Goal: Transaction & Acquisition: Book appointment/travel/reservation

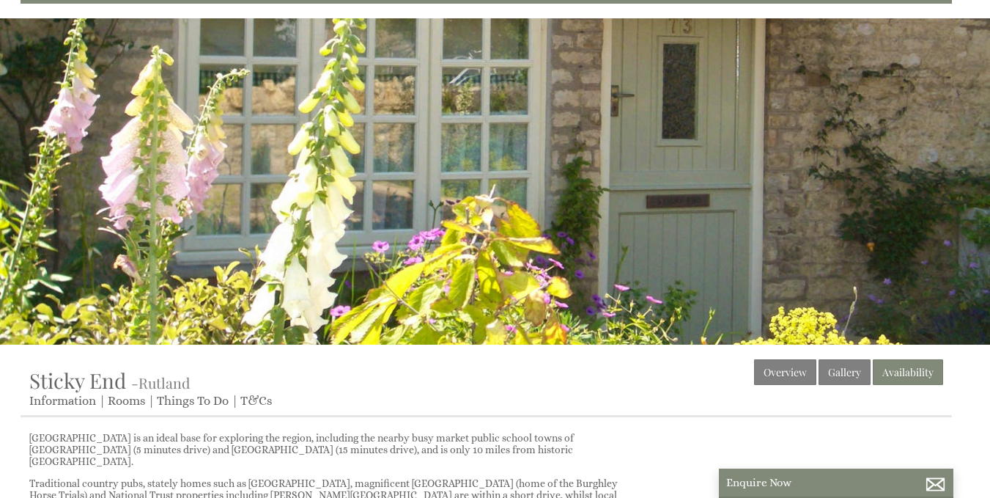
scroll to position [134, 0]
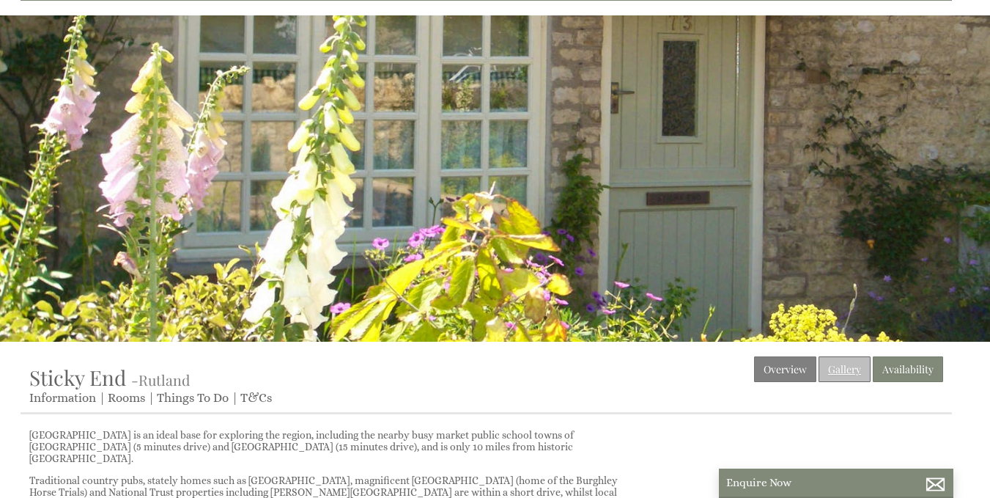
click at [843, 363] on link "Gallery" at bounding box center [845, 369] width 52 height 26
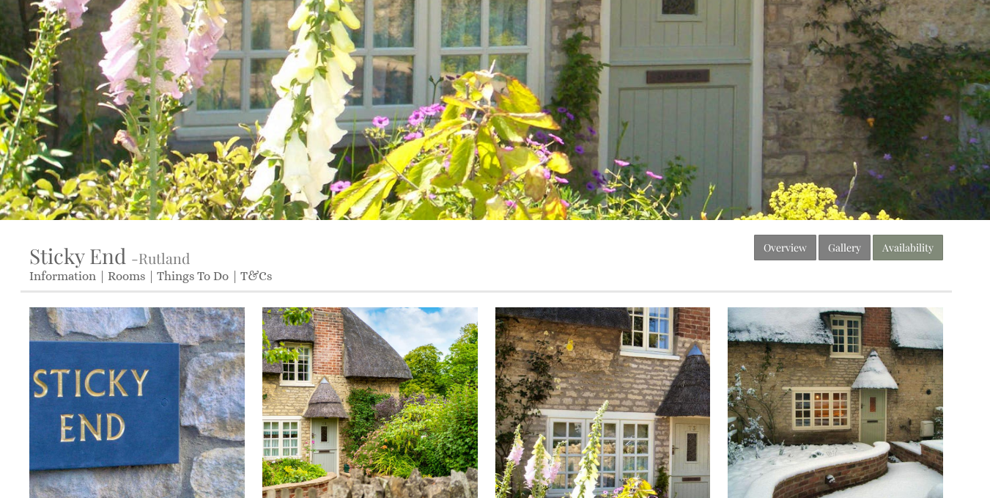
scroll to position [267, 0]
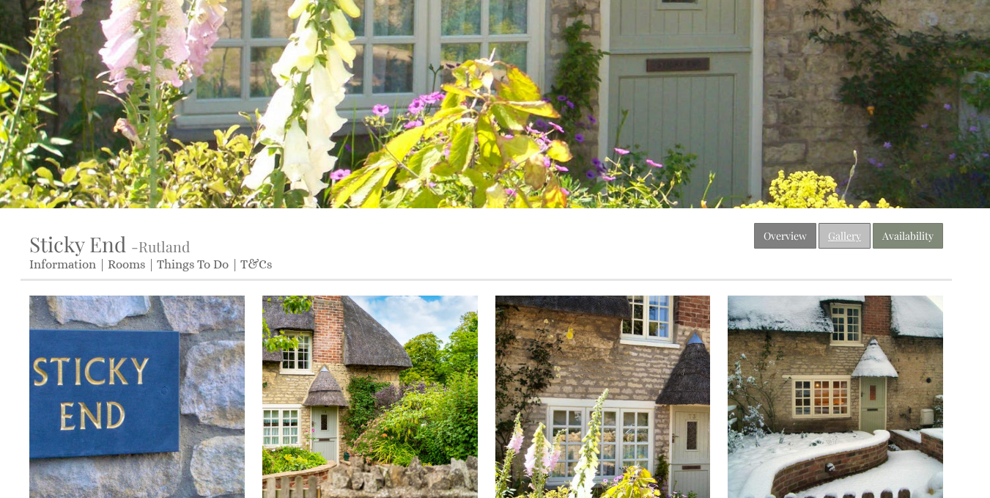
click at [845, 237] on link "Gallery" at bounding box center [845, 236] width 52 height 26
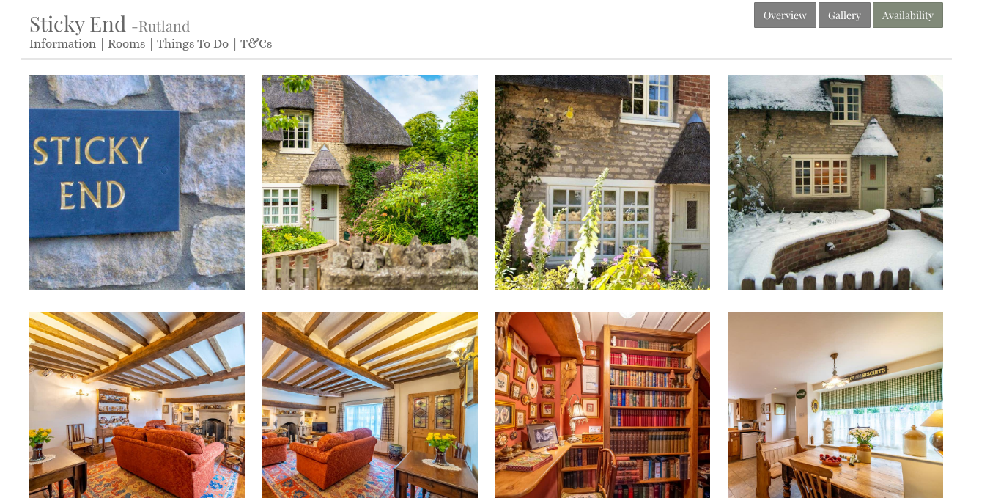
scroll to position [472, 0]
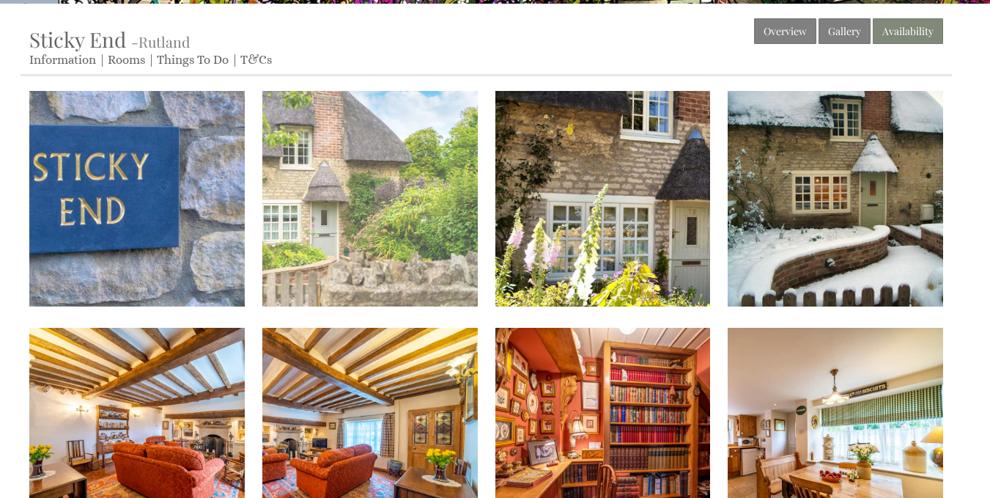
click at [407, 201] on img at bounding box center [369, 198] width 215 height 215
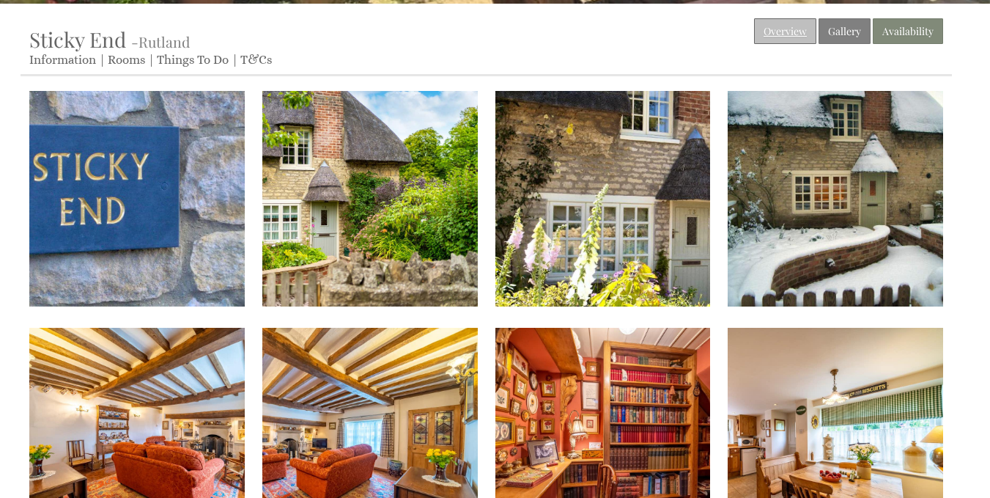
click at [799, 41] on link "Overview" at bounding box center [785, 31] width 62 height 26
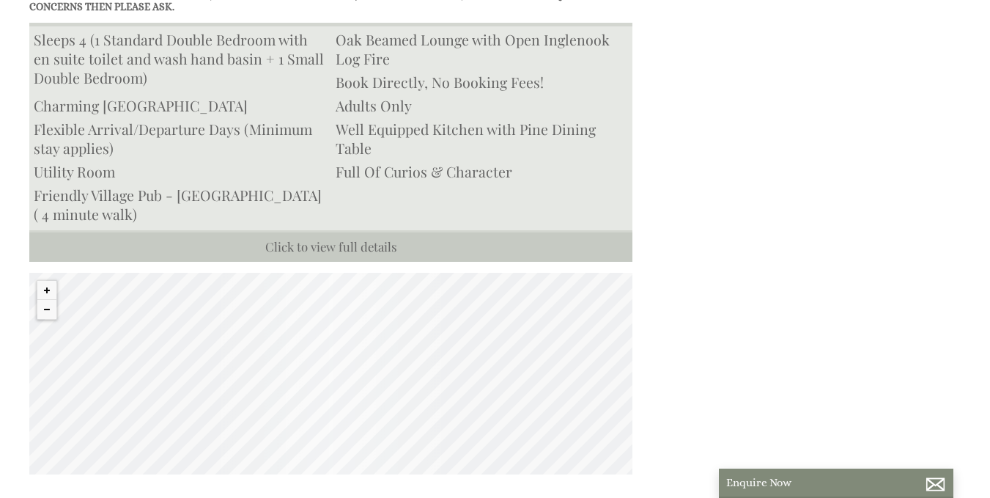
scroll to position [784, 0]
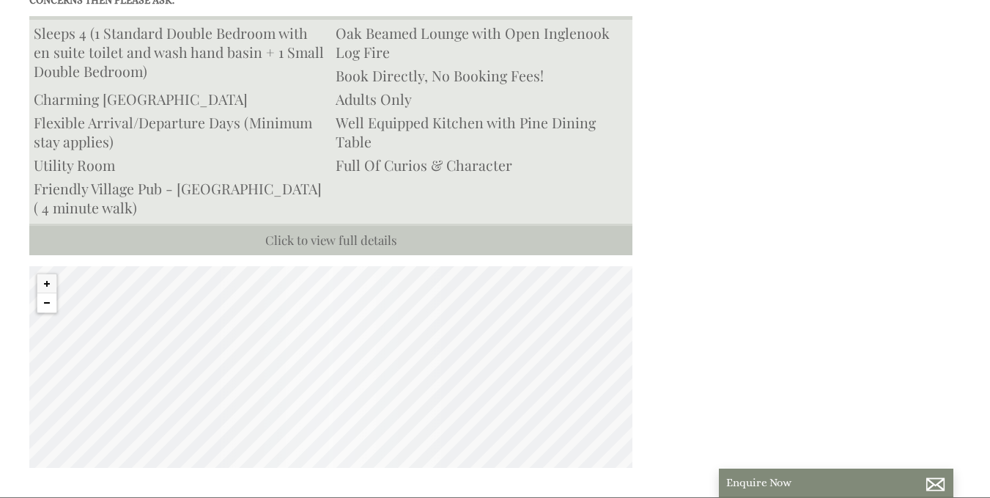
click at [44, 293] on button "Zoom out" at bounding box center [46, 302] width 19 height 19
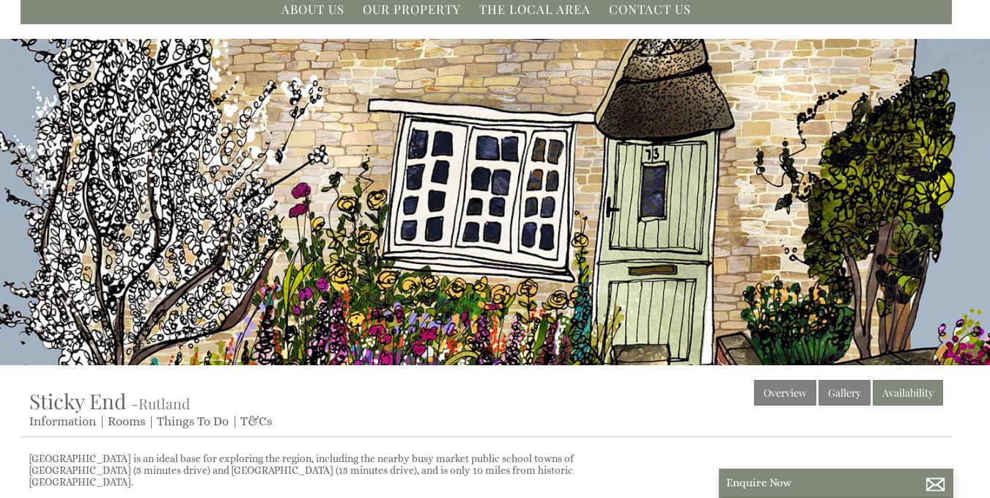
scroll to position [116, 0]
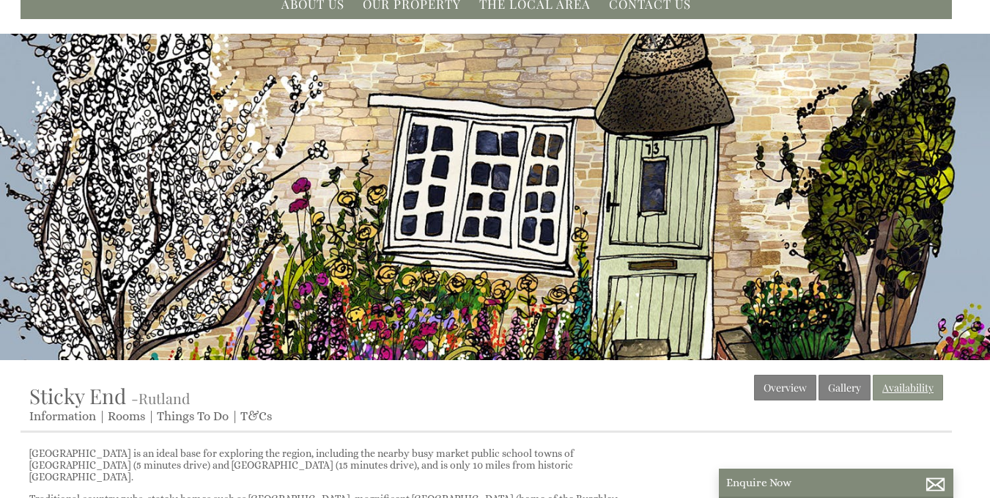
click at [917, 389] on link "Availability" at bounding box center [908, 387] width 70 height 26
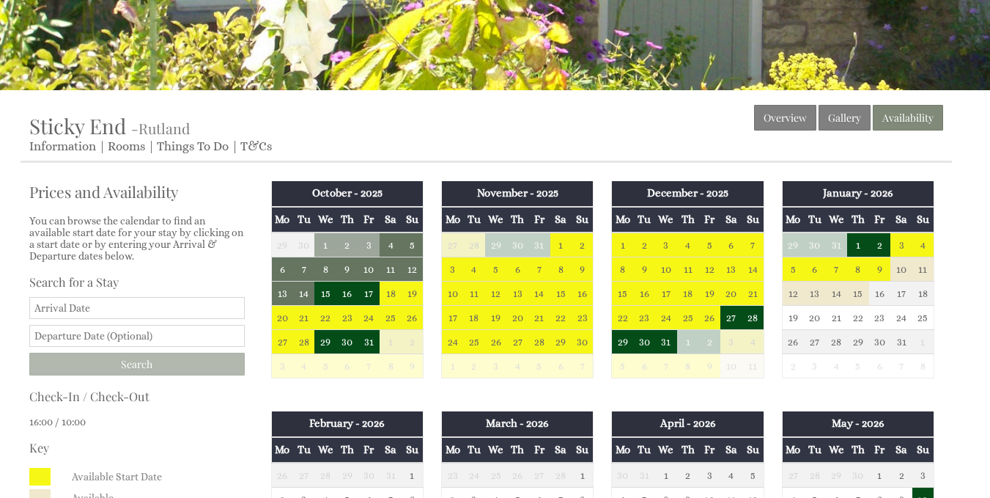
scroll to position [469, 0]
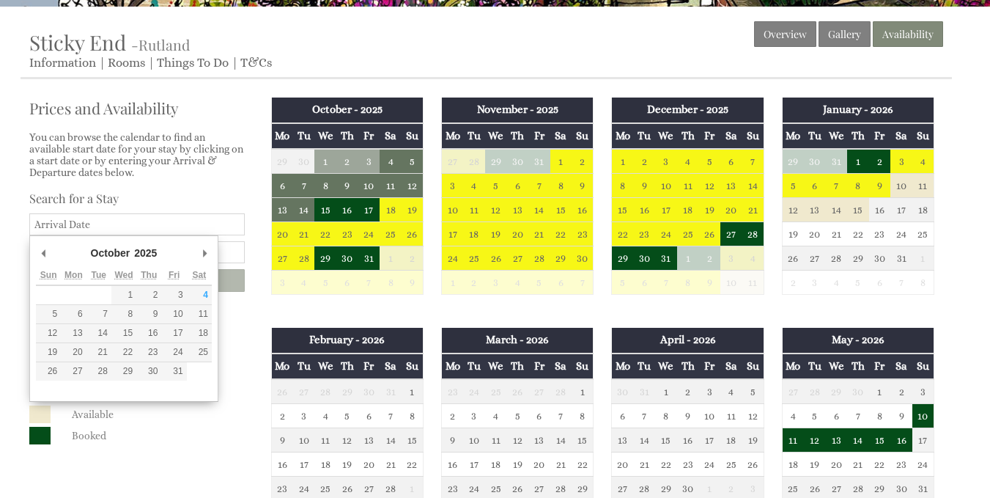
click at [137, 221] on input "Date" at bounding box center [136, 224] width 215 height 22
type input "[DATE]"
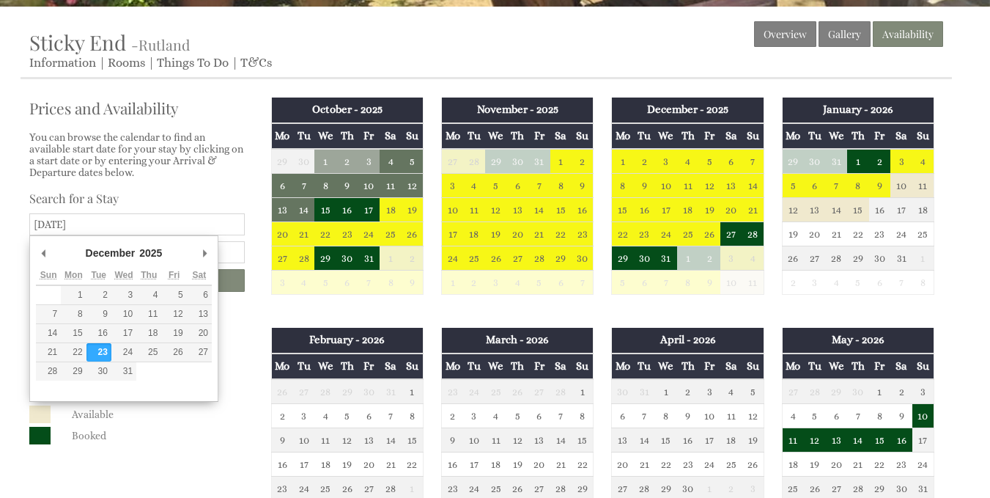
click at [188, 221] on input "[DATE]" at bounding box center [136, 224] width 215 height 22
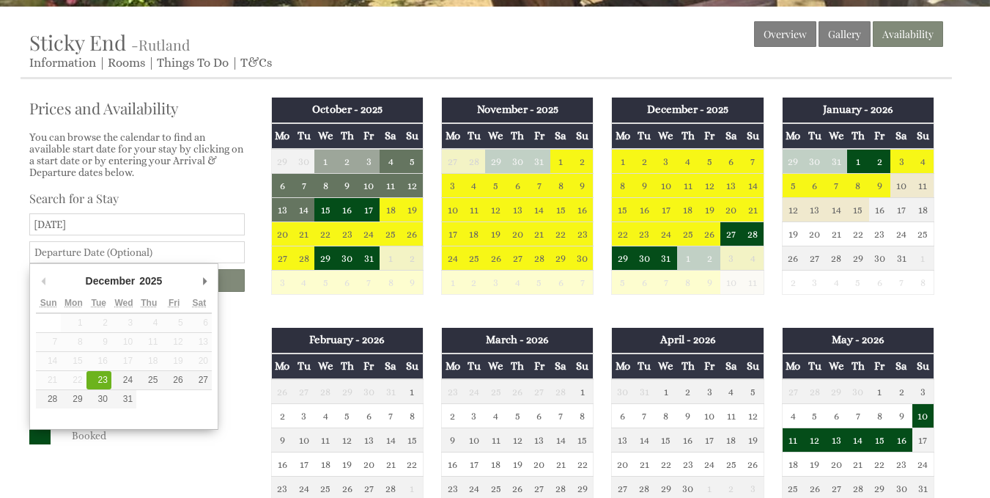
click at [228, 247] on input "text" at bounding box center [136, 252] width 215 height 22
type input "[DATE]"
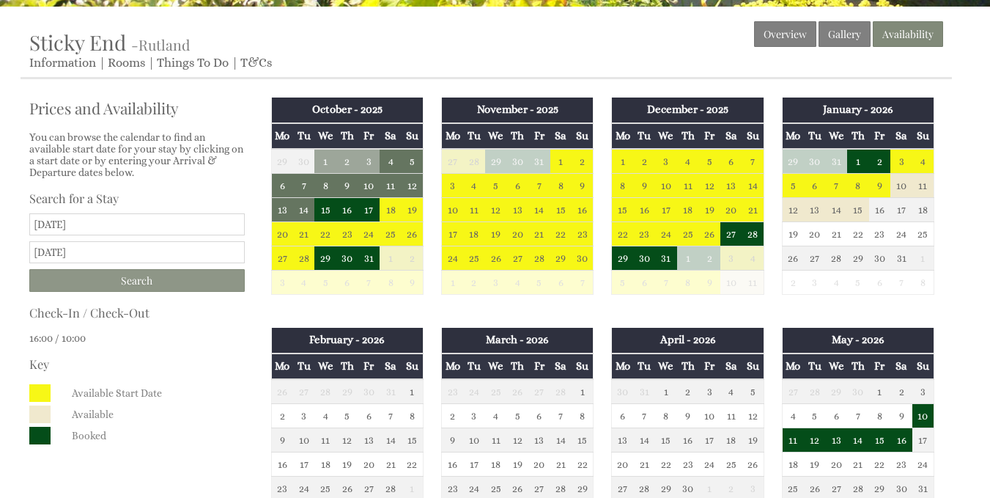
click at [204, 286] on input "Search" at bounding box center [136, 280] width 215 height 23
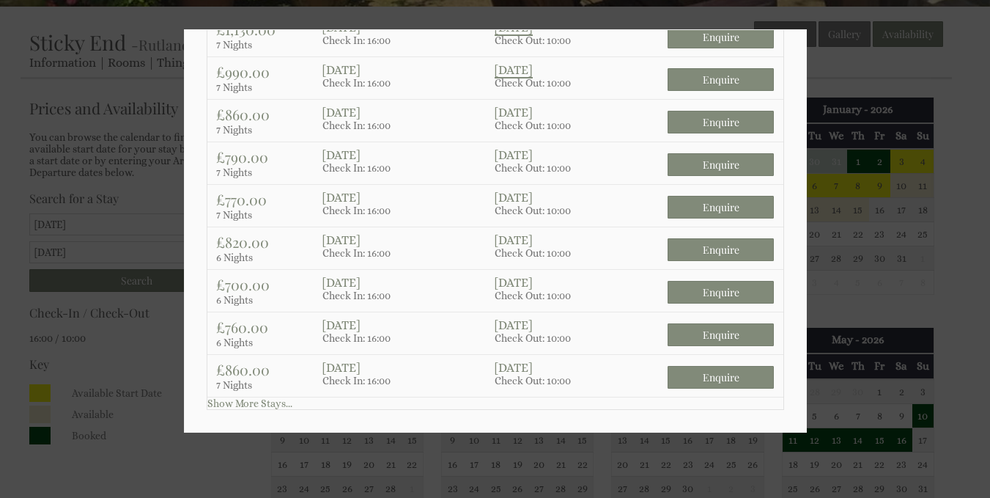
scroll to position [0, 0]
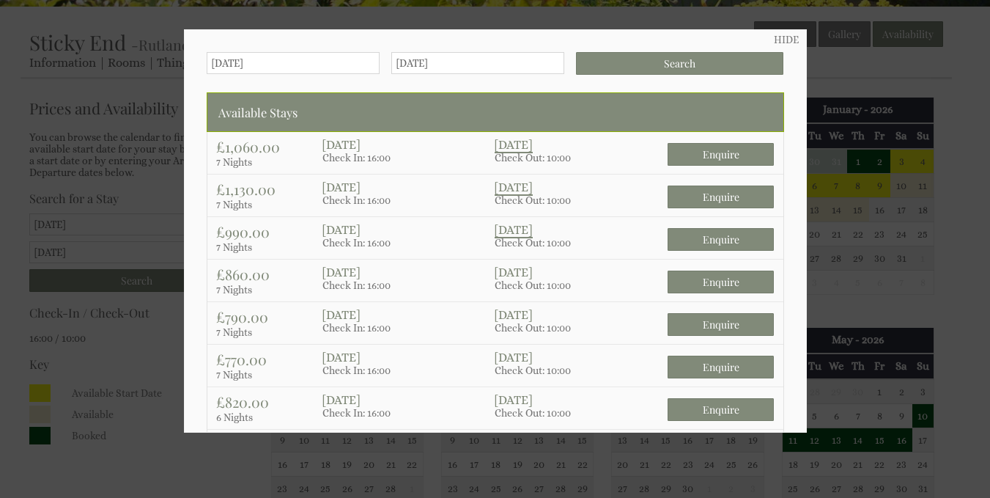
click at [909, 71] on div at bounding box center [495, 249] width 990 height 498
